Goal: Book appointment/travel/reservation

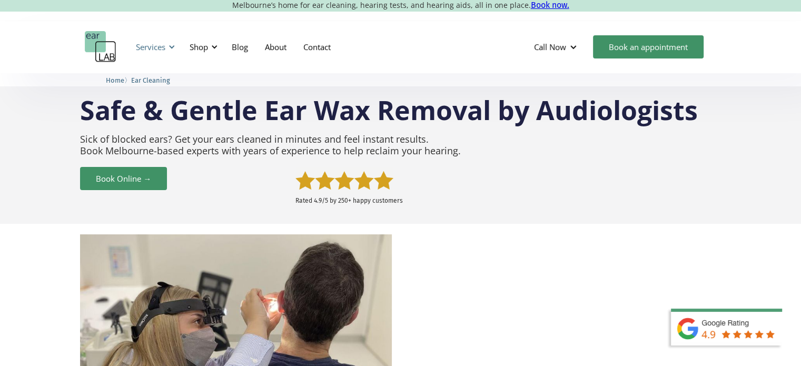
click at [161, 44] on div "Services" at bounding box center [151, 47] width 30 height 11
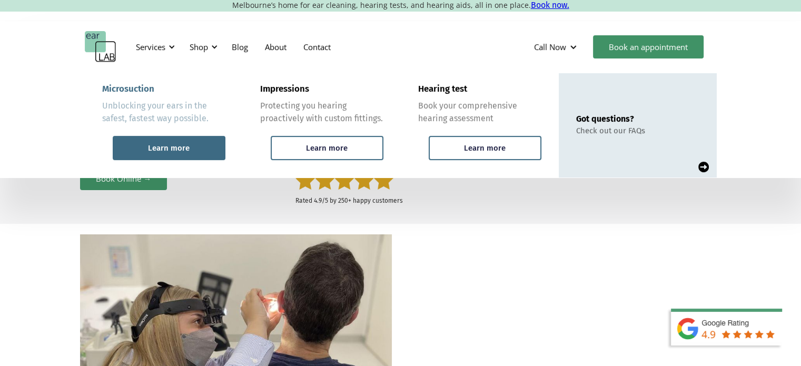
click at [174, 141] on div "Learn more" at bounding box center [169, 148] width 113 height 24
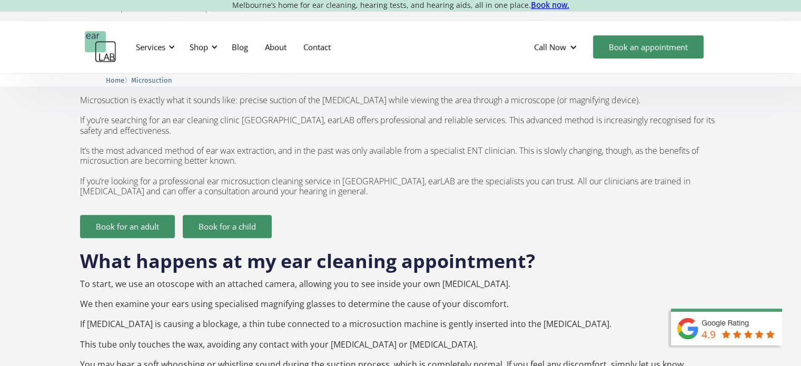
scroll to position [533, 0]
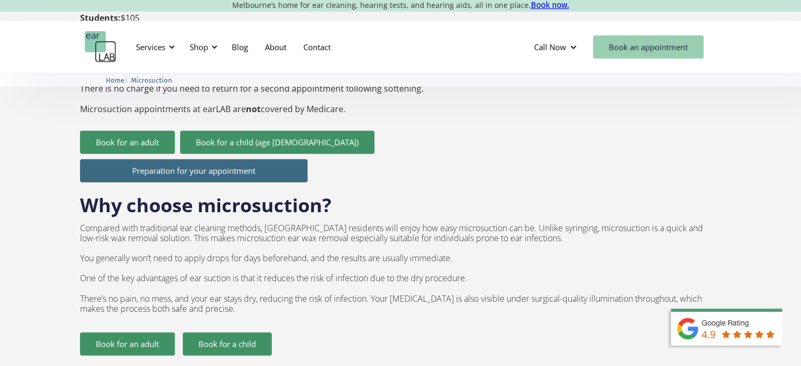
click at [639, 46] on link "Book an appointment" at bounding box center [648, 46] width 111 height 23
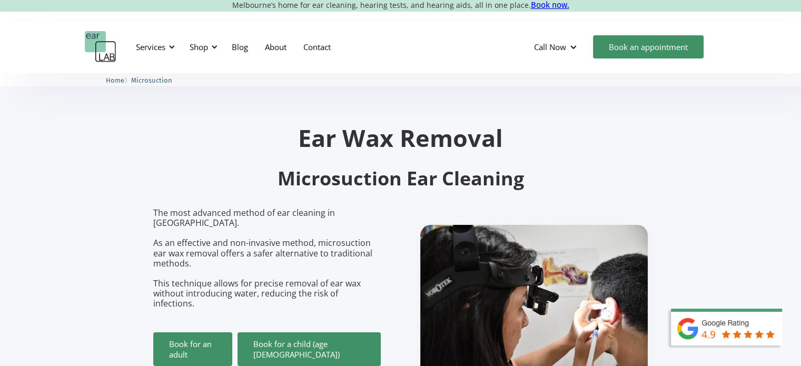
scroll to position [110, 0]
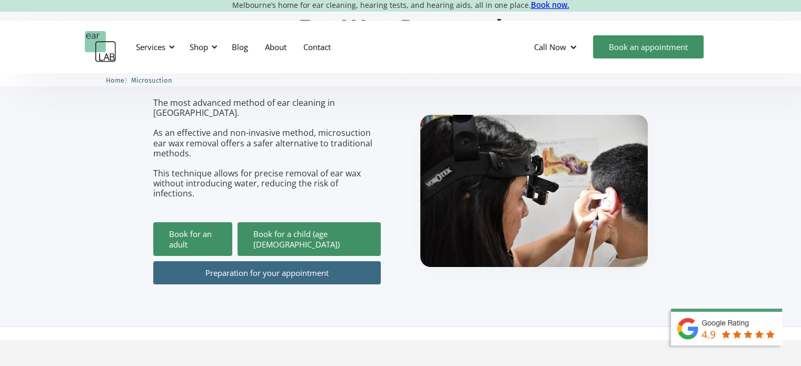
click at [232, 261] on link "Preparation for your appointment" at bounding box center [267, 272] width 228 height 23
